Goal: Information Seeking & Learning: Find specific page/section

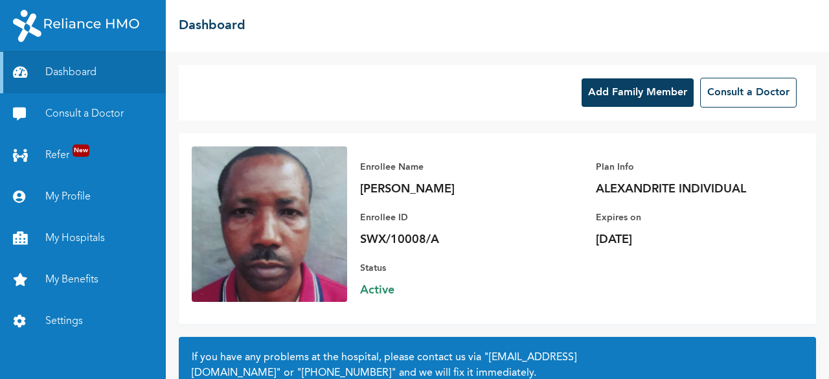
click at [618, 93] on button "Add Family Member" at bounding box center [637, 92] width 112 height 28
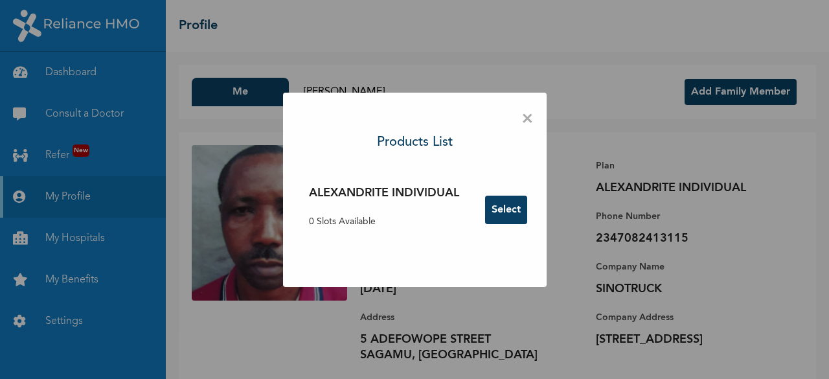
click at [526, 112] on span "×" at bounding box center [527, 119] width 12 height 27
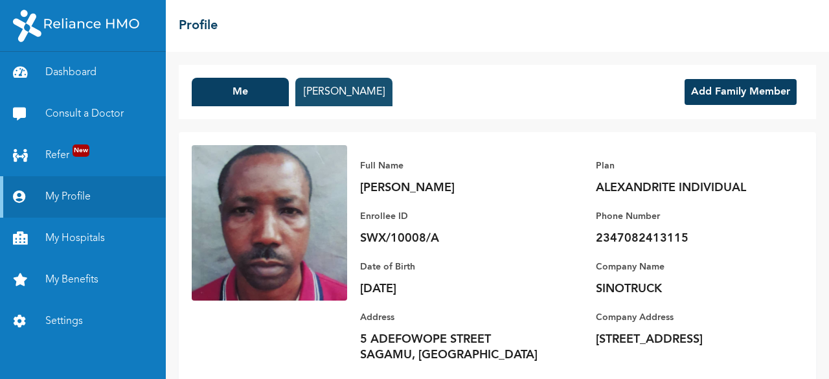
click at [374, 90] on button "[PERSON_NAME]" at bounding box center [343, 92] width 97 height 28
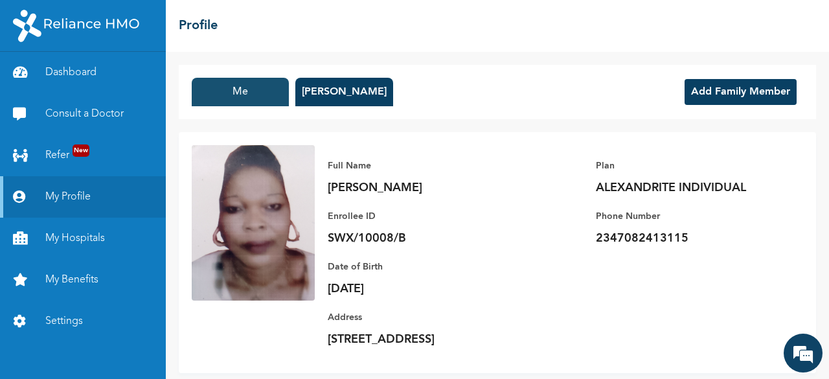
click at [247, 91] on button "Me" at bounding box center [240, 92] width 97 height 28
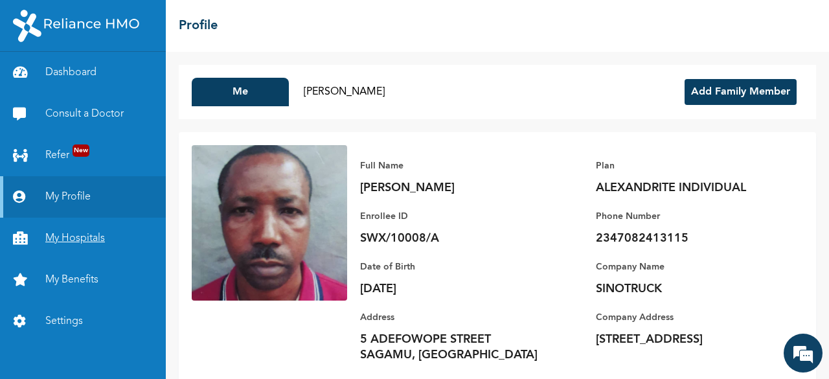
click at [73, 235] on link "My Hospitals" at bounding box center [83, 238] width 166 height 41
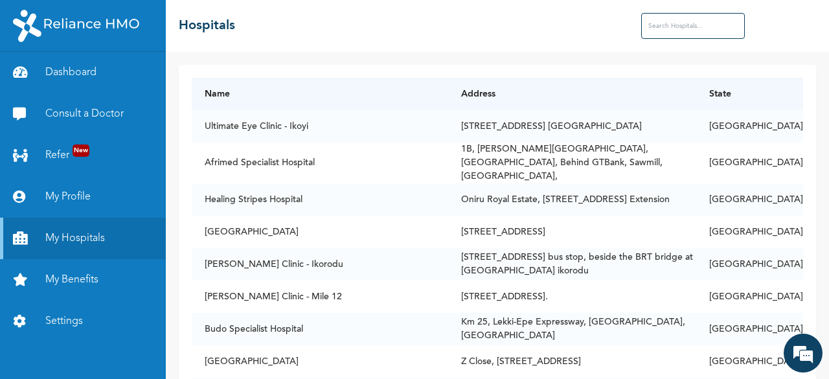
click at [657, 25] on input "text" at bounding box center [693, 26] width 104 height 26
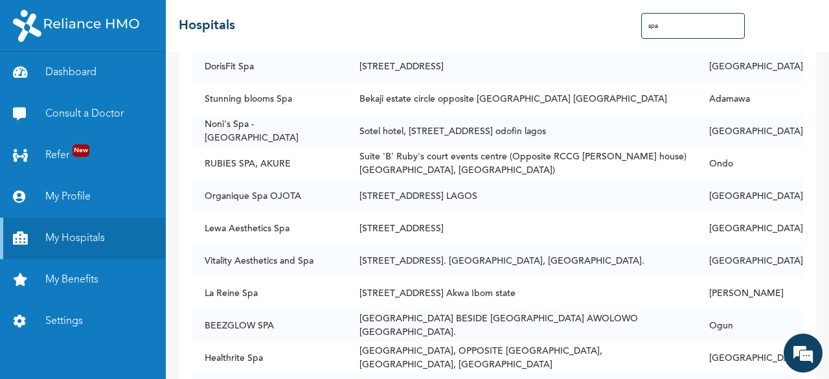
scroll to position [936, 0]
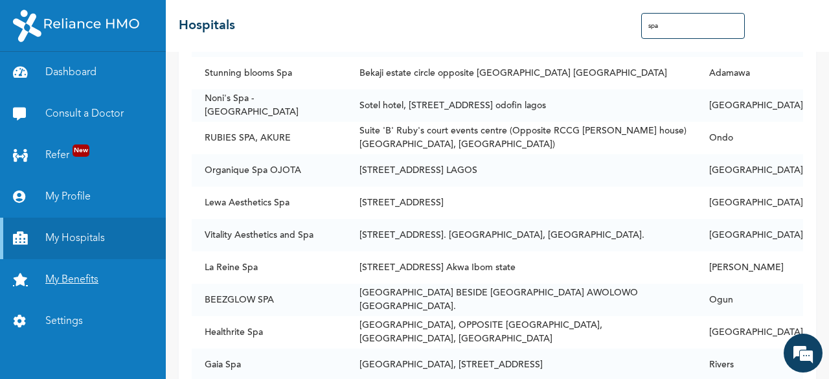
type input "spa"
click at [87, 275] on link "My Benefits" at bounding box center [83, 279] width 166 height 41
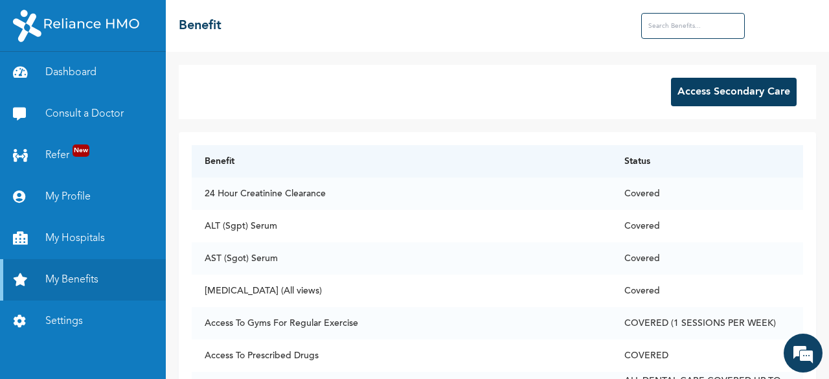
click at [657, 25] on input "text" at bounding box center [693, 26] width 104 height 26
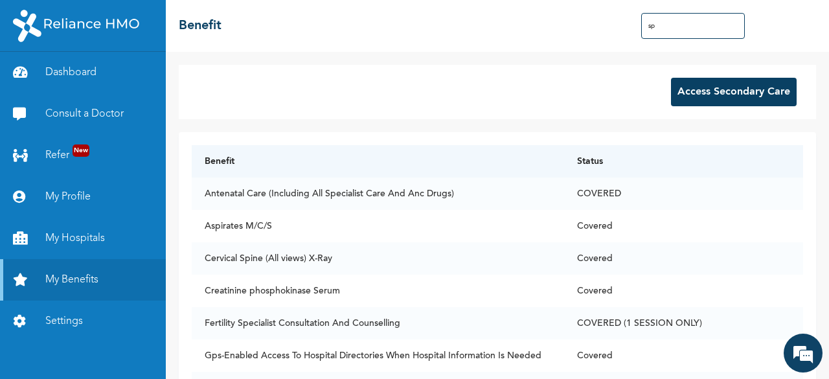
type input "s"
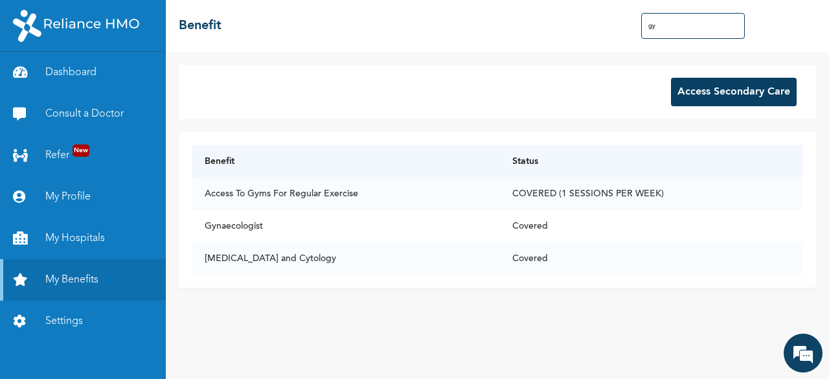
type input "g"
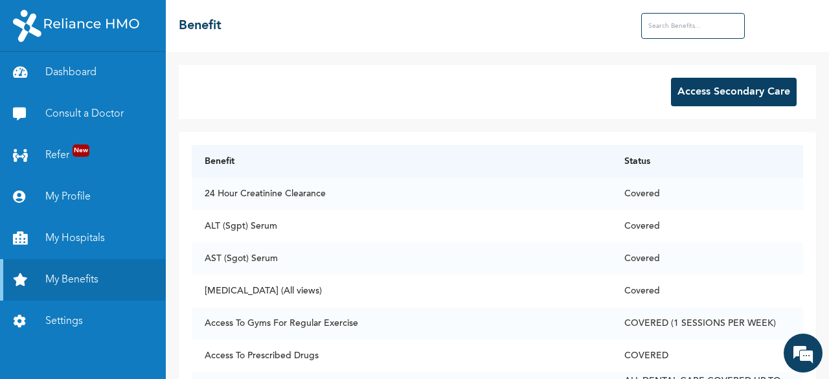
click at [655, 22] on input "text" at bounding box center [693, 26] width 104 height 26
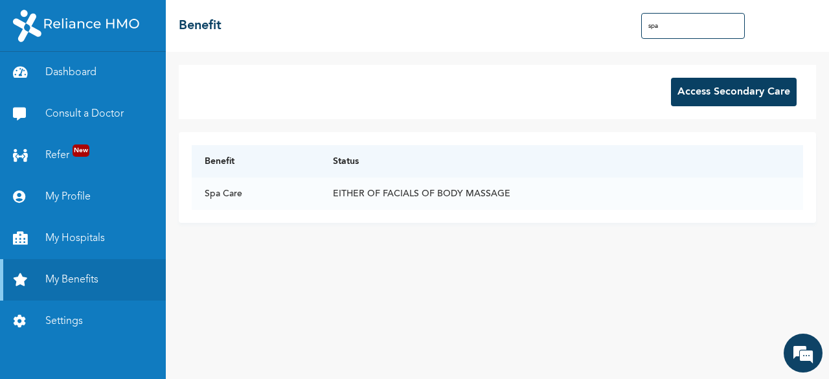
type input "spa"
click at [713, 95] on button "Access Secondary Care" at bounding box center [734, 92] width 126 height 28
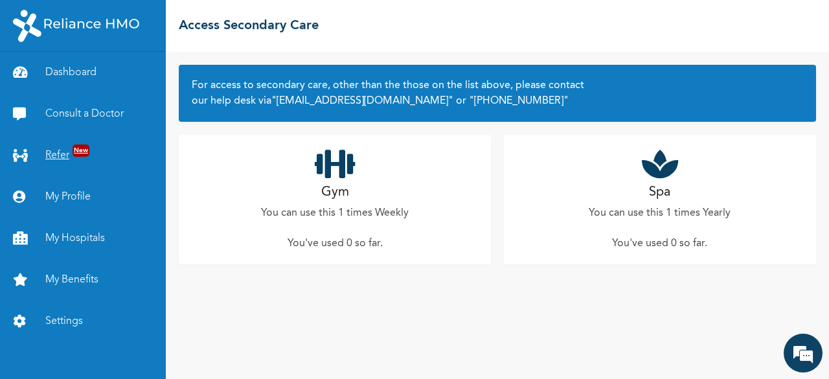
click at [68, 152] on link "Refer New" at bounding box center [83, 155] width 166 height 41
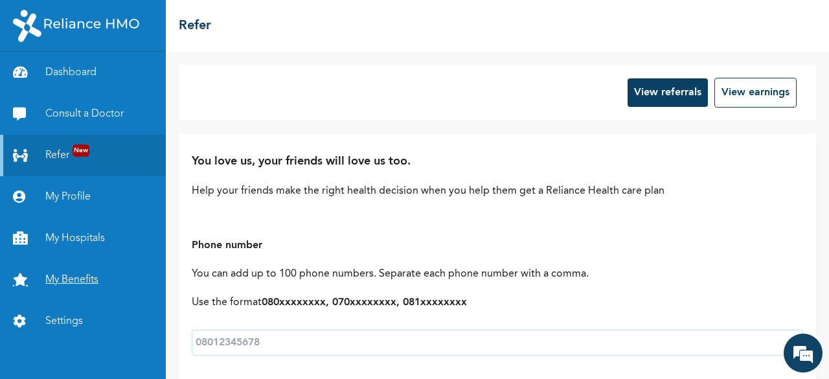
click at [74, 278] on link "My Benefits" at bounding box center [83, 279] width 166 height 41
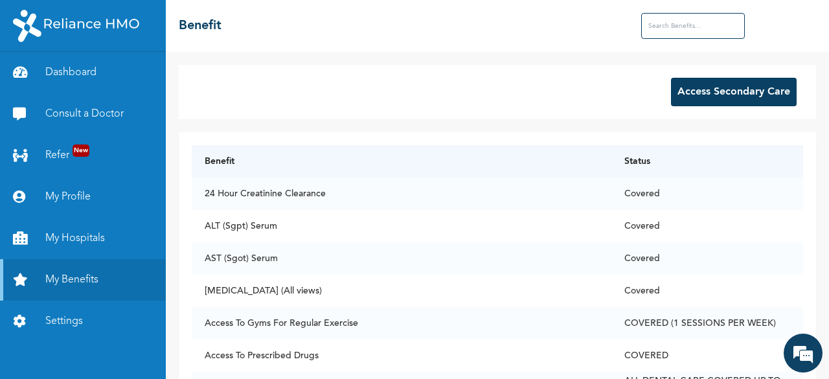
click at [715, 90] on button "Access Secondary Care" at bounding box center [734, 92] width 126 height 28
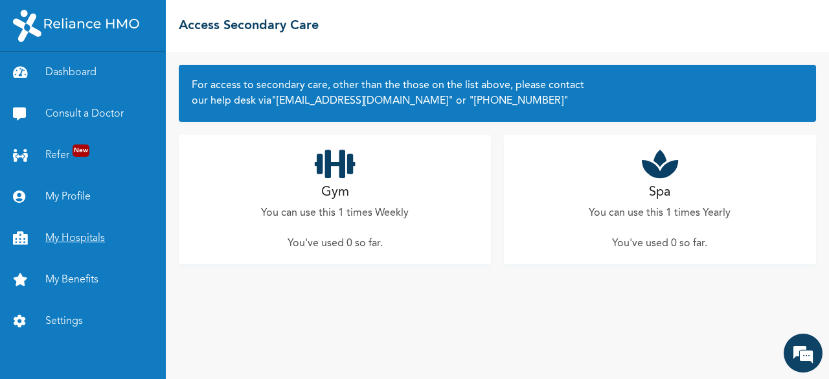
click at [81, 240] on link "My Hospitals" at bounding box center [83, 238] width 166 height 41
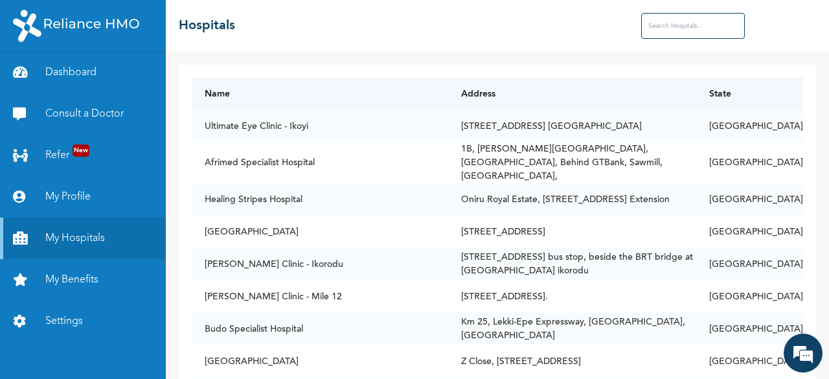
click at [658, 25] on input "text" at bounding box center [693, 26] width 104 height 26
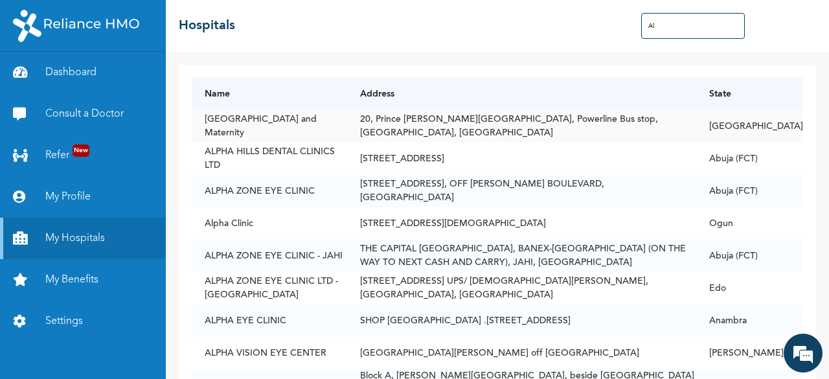
type input "A"
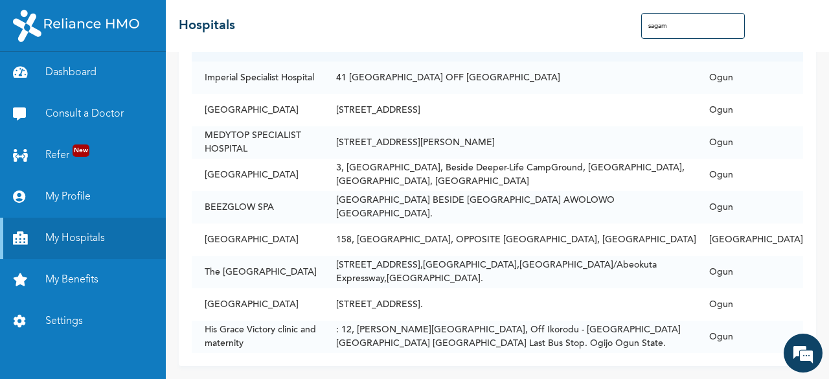
scroll to position [56, 0]
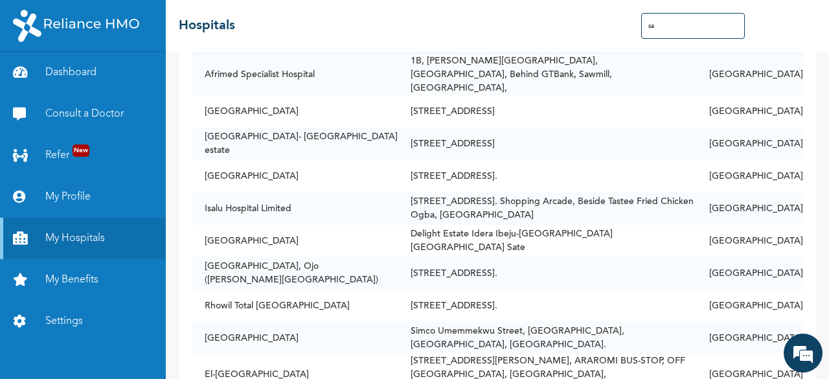
type input "s"
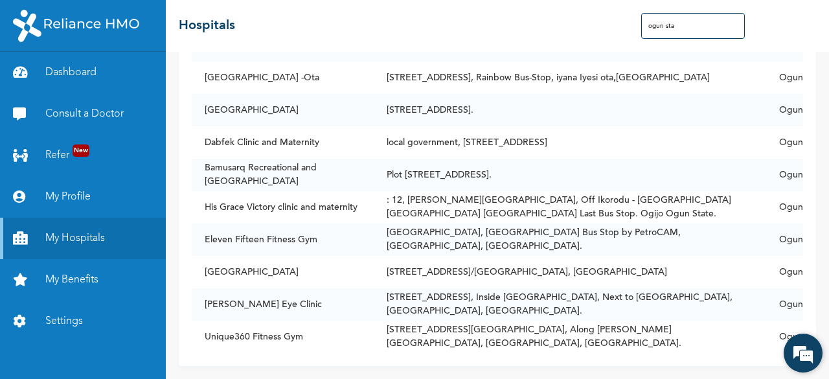
scroll to position [2163, 0]
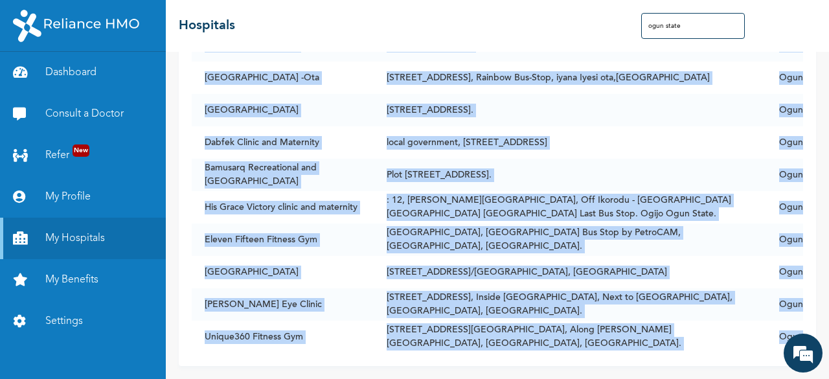
drag, startPoint x: 822, startPoint y: 337, endPoint x: 824, endPoint y: 314, distance: 23.3
click at [824, 316] on body "Dashboard Consult a Doctor Refer New My Profile My Hospitals My Benefits Settin…" at bounding box center [414, 189] width 829 height 379
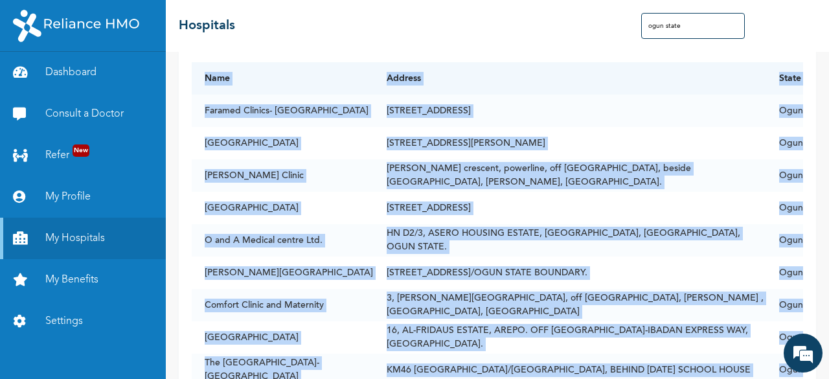
scroll to position [0, 0]
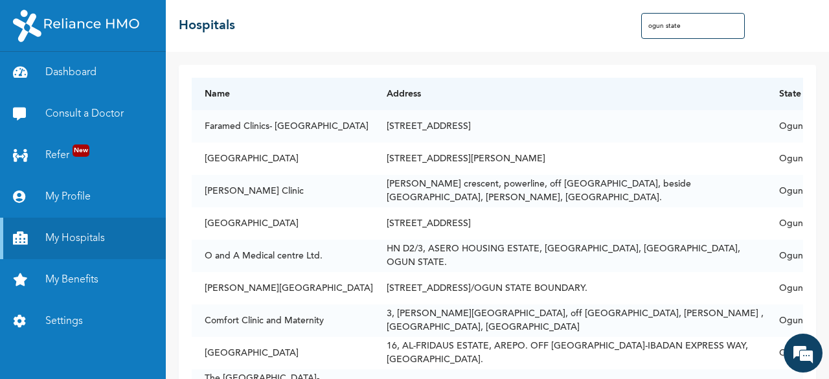
drag, startPoint x: 685, startPoint y: 28, endPoint x: 614, endPoint y: 23, distance: 71.4
click at [614, 23] on div "☰ Hospitals [GEOGRAPHIC_DATA]" at bounding box center [497, 26] width 663 height 52
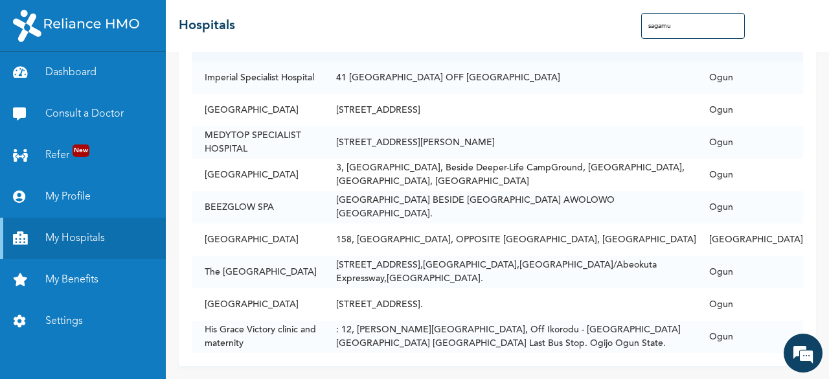
scroll to position [53, 0]
drag, startPoint x: 668, startPoint y: 24, endPoint x: 607, endPoint y: 23, distance: 61.5
click at [607, 23] on div "☰ Hospitals sagamu" at bounding box center [497, 26] width 663 height 52
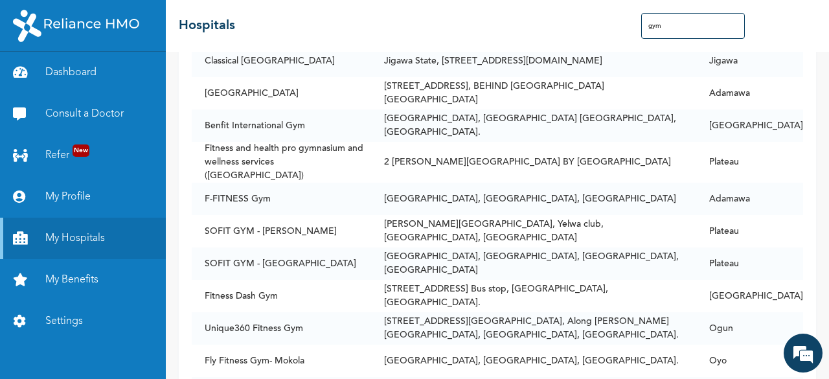
scroll to position [3110, 0]
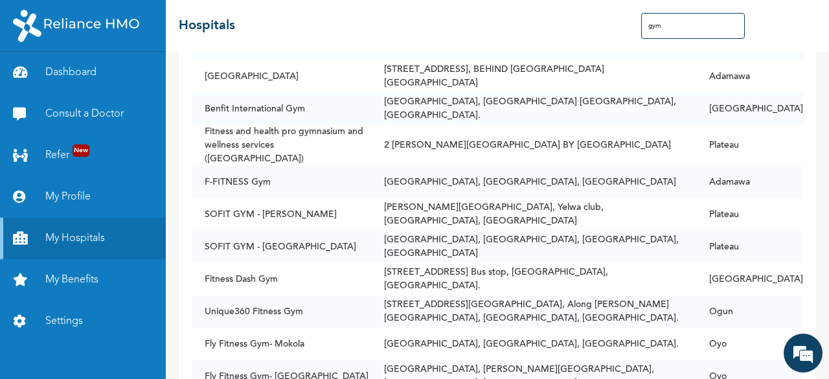
type input "gym"
